Goal: Check status: Check status

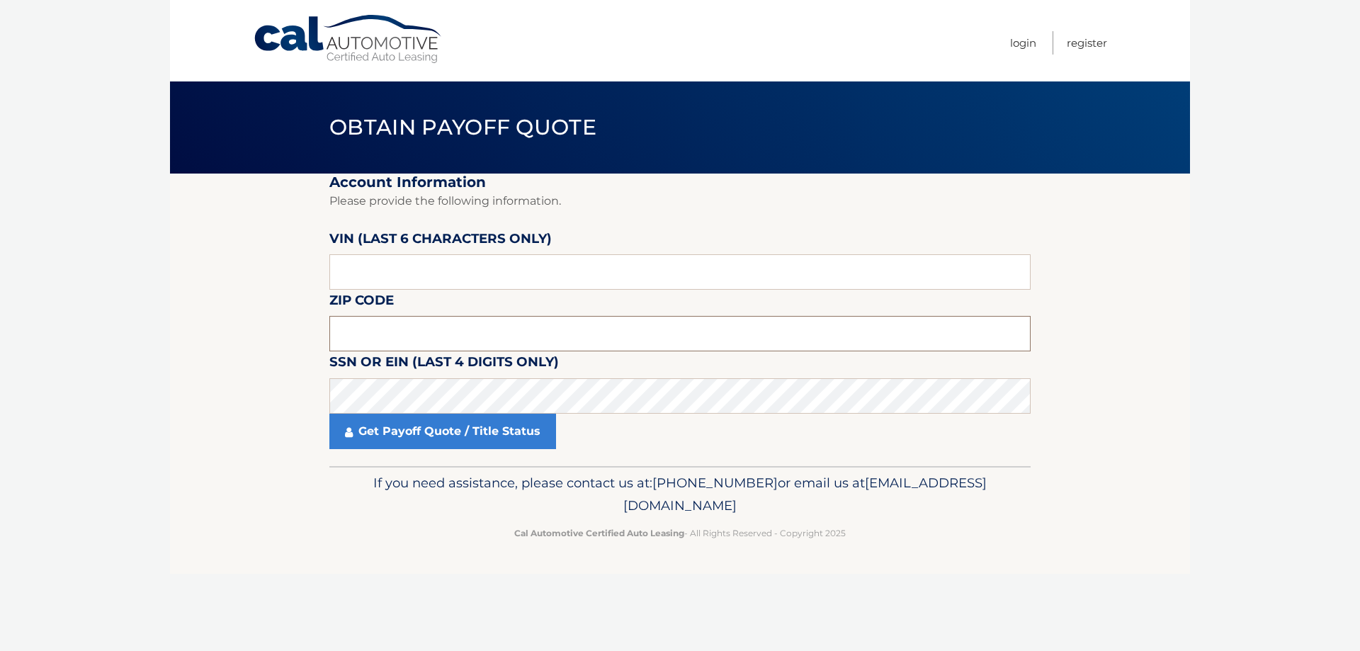
click at [478, 333] on input "text" at bounding box center [679, 333] width 701 height 35
type input "11362"
click at [484, 443] on link "Get Payoff Quote / Title Status" at bounding box center [442, 431] width 227 height 35
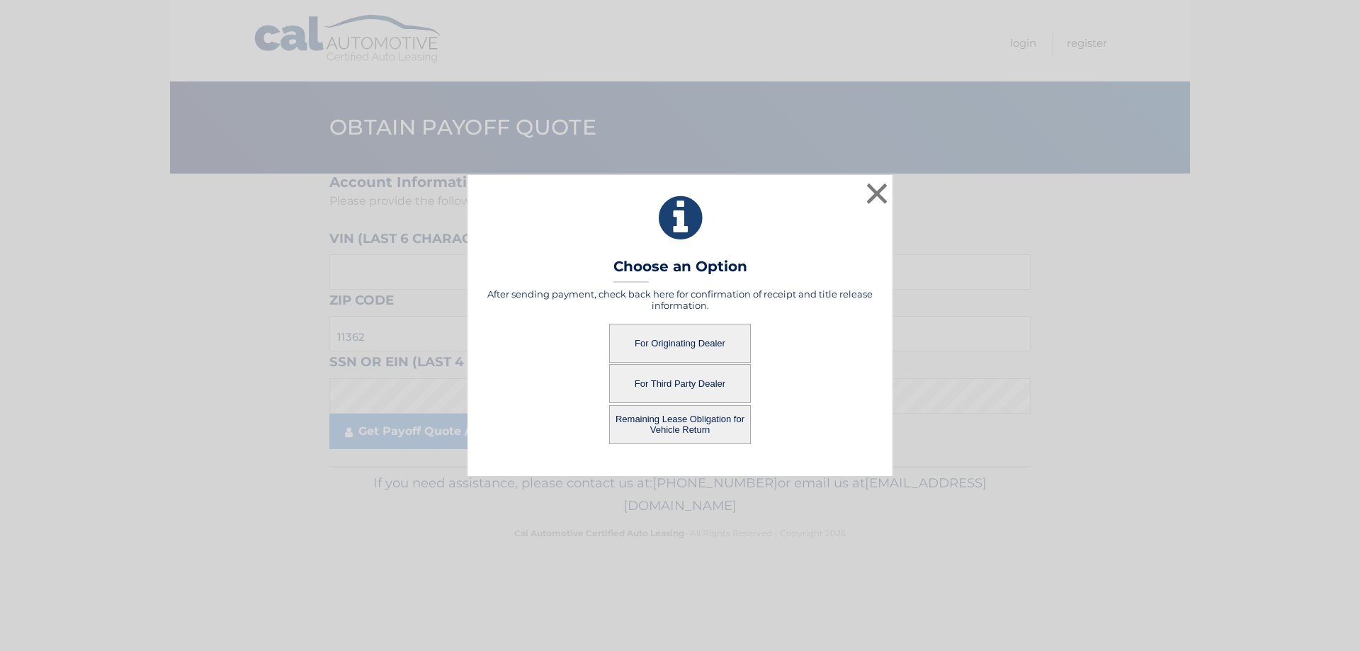
click at [698, 344] on button "For Originating Dealer" at bounding box center [680, 343] width 142 height 39
click at [681, 347] on button "For Originating Dealer" at bounding box center [680, 343] width 142 height 39
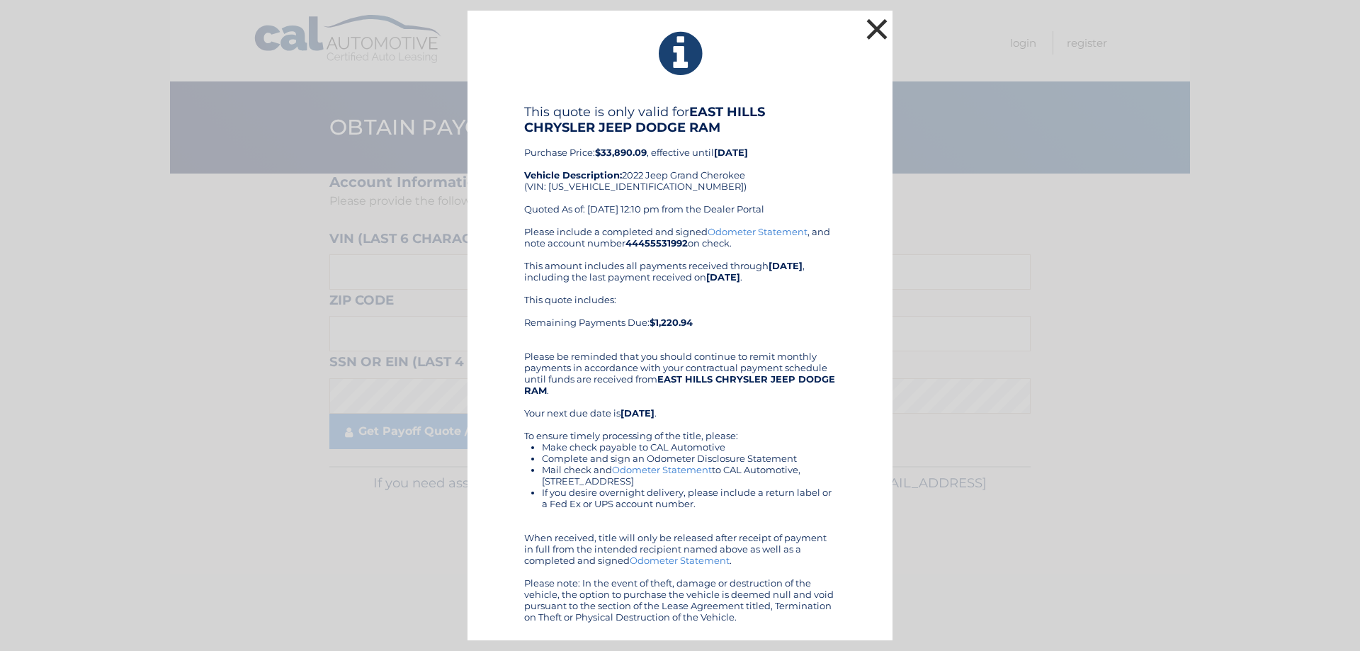
click at [875, 24] on button "×" at bounding box center [877, 29] width 28 height 28
